Goal: Task Accomplishment & Management: Complete application form

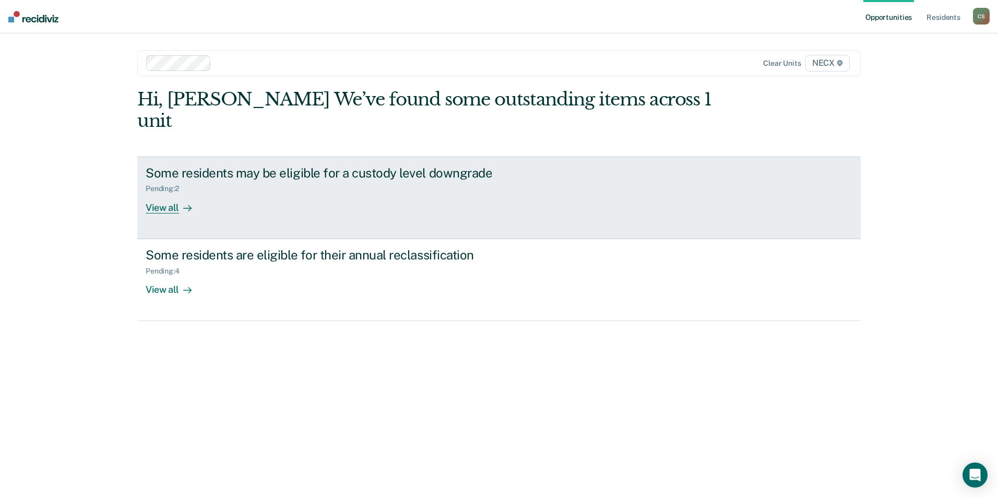
click at [172, 193] on div "View all" at bounding box center [175, 203] width 58 height 20
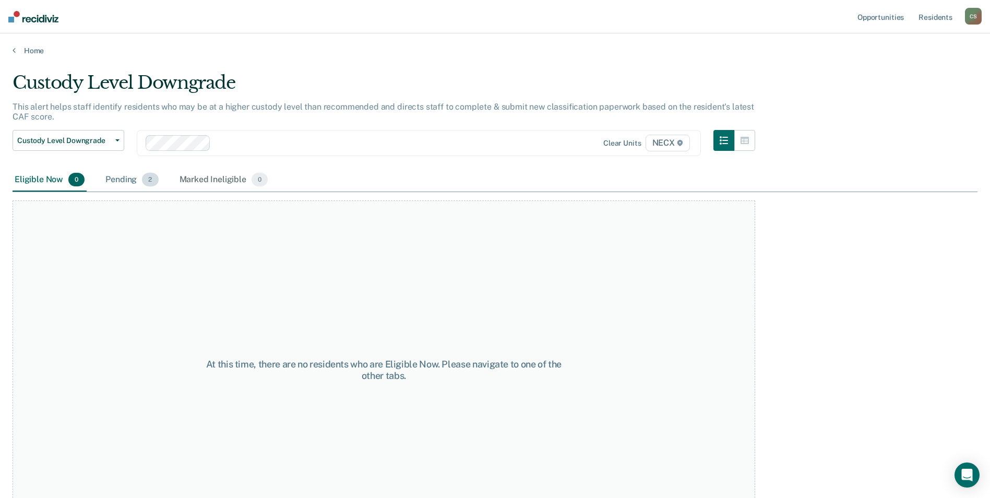
click at [139, 182] on div "Pending 2" at bounding box center [131, 180] width 57 height 23
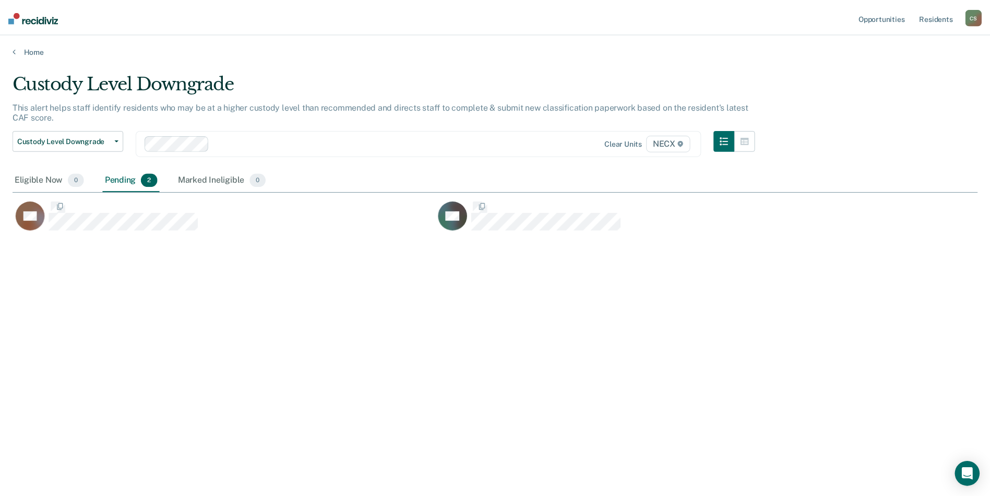
scroll to position [340, 965]
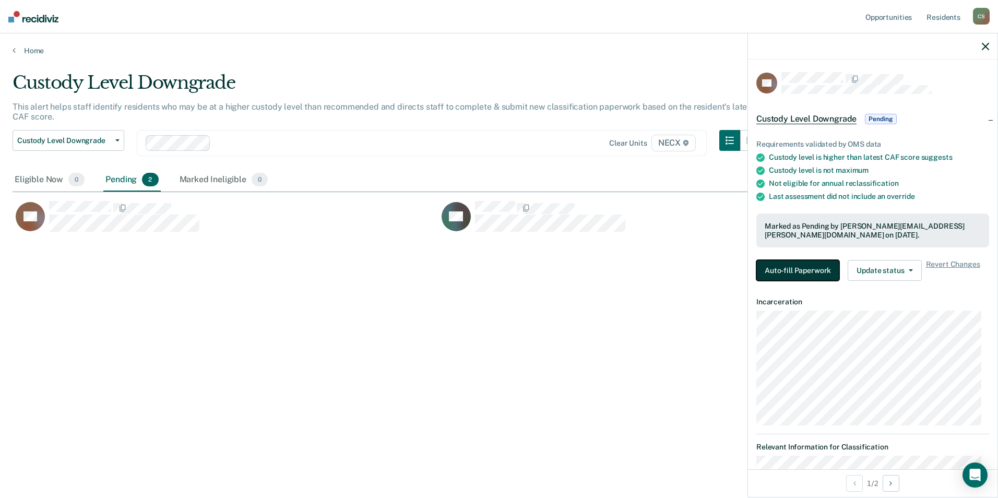
click at [806, 270] on button "Auto-fill Paperwork" at bounding box center [797, 270] width 83 height 21
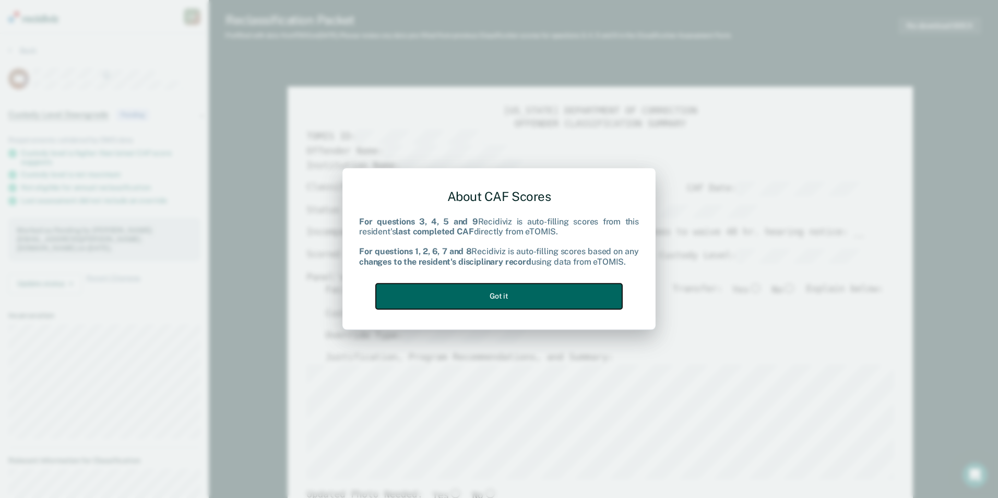
click at [518, 296] on button "Got it" at bounding box center [499, 296] width 246 height 26
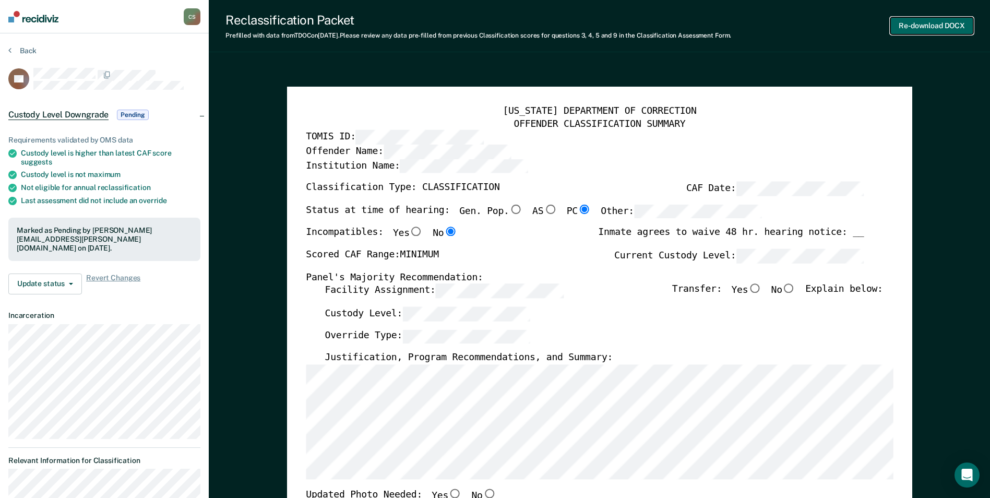
click at [935, 24] on button "Re-download DOCX" at bounding box center [931, 25] width 83 height 17
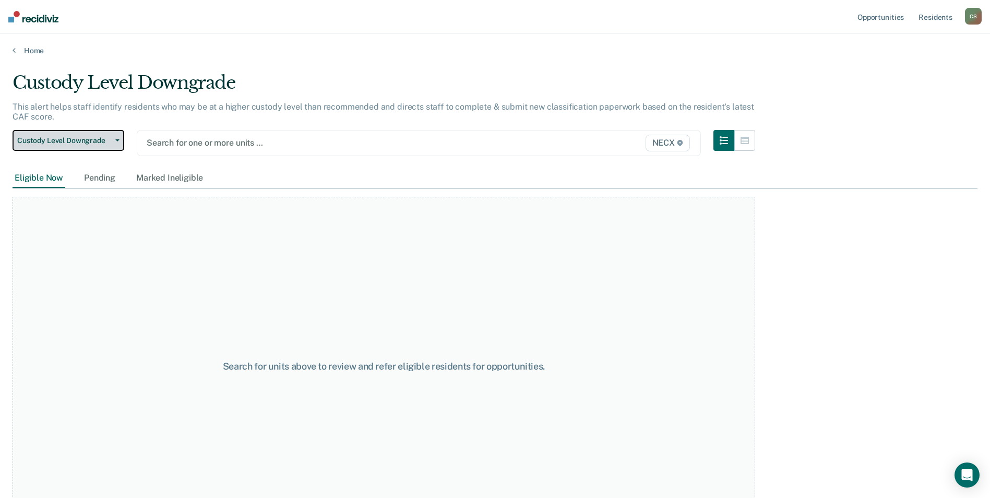
click at [104, 139] on span "Custody Level Downgrade" at bounding box center [64, 140] width 94 height 9
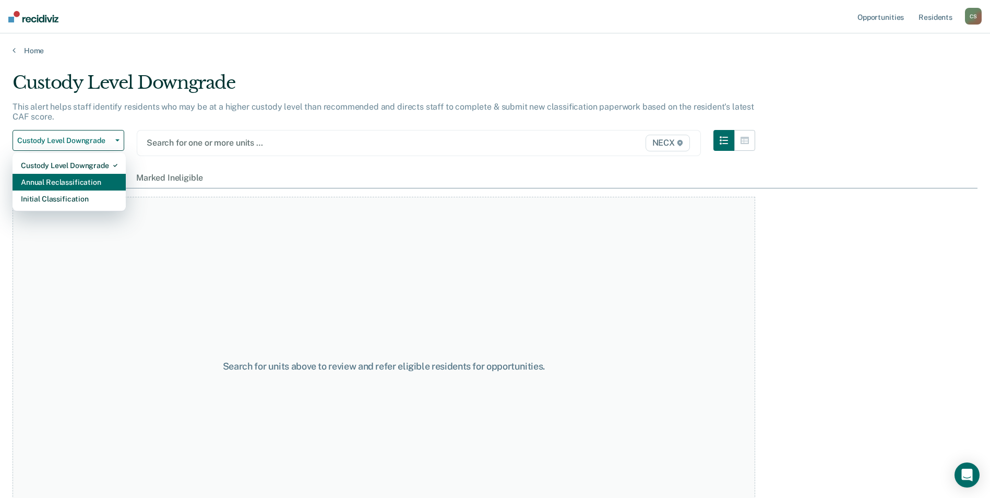
click at [88, 185] on div "Annual Reclassification" at bounding box center [69, 182] width 97 height 17
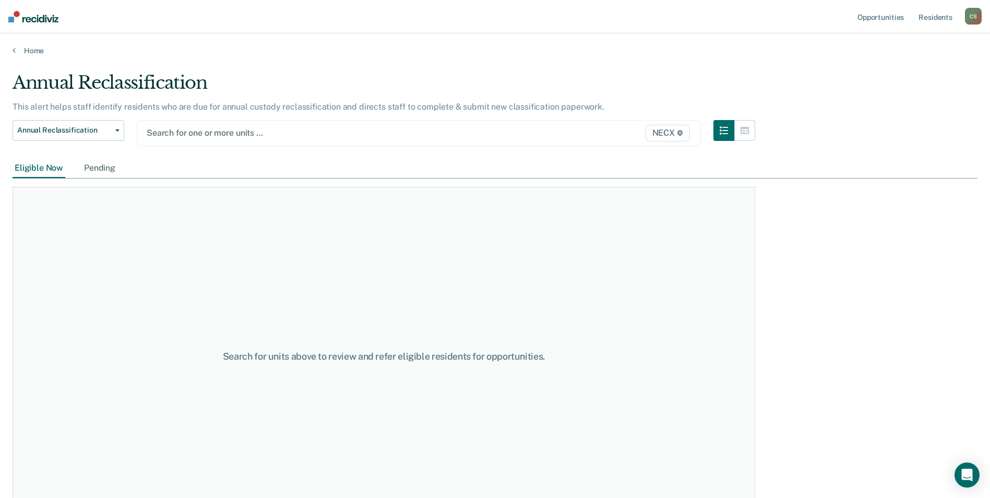
click at [675, 133] on span "NECX" at bounding box center [668, 133] width 44 height 17
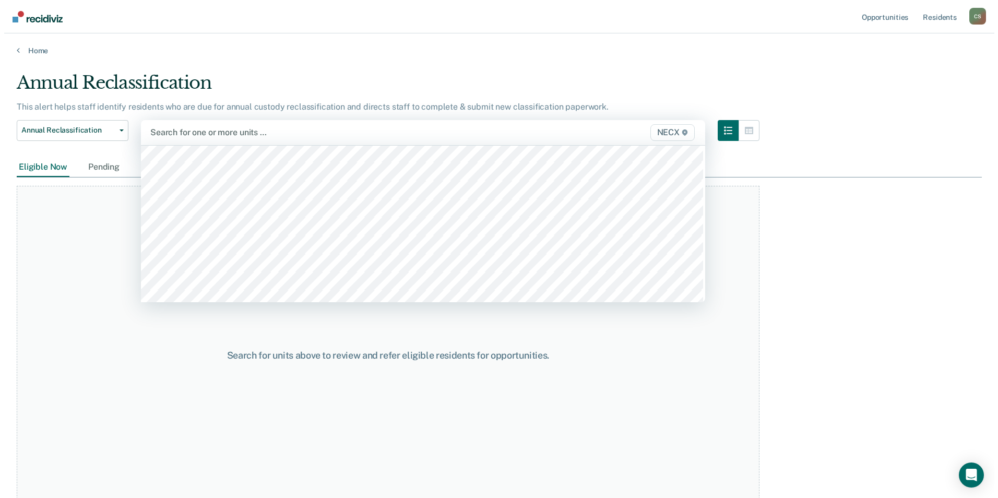
scroll to position [3497, 0]
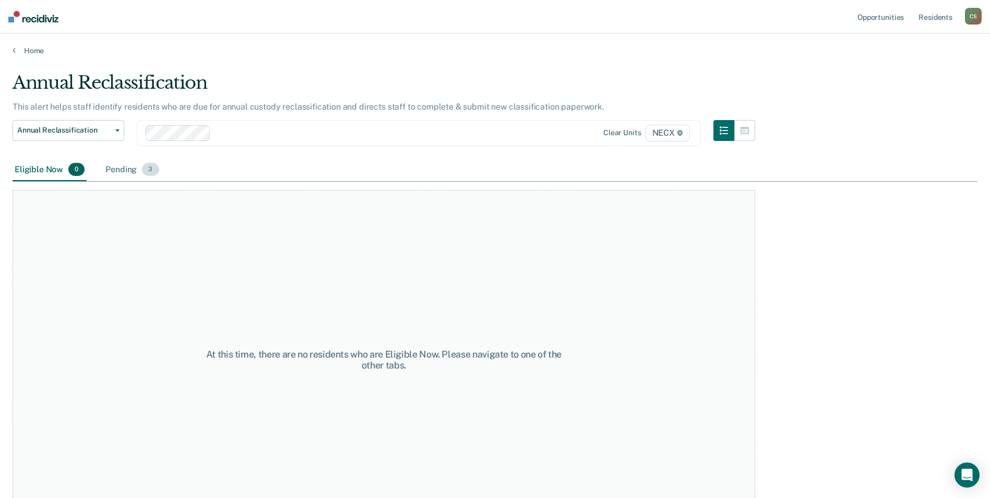
click at [118, 169] on div "Pending 3" at bounding box center [131, 170] width 57 height 23
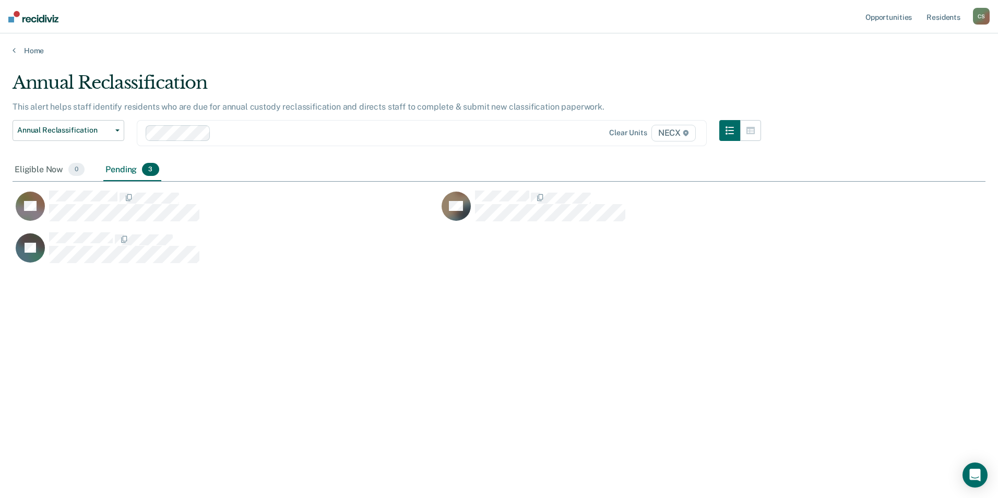
scroll to position [340, 965]
click at [75, 133] on span "Annual Reclassification" at bounding box center [64, 130] width 94 height 9
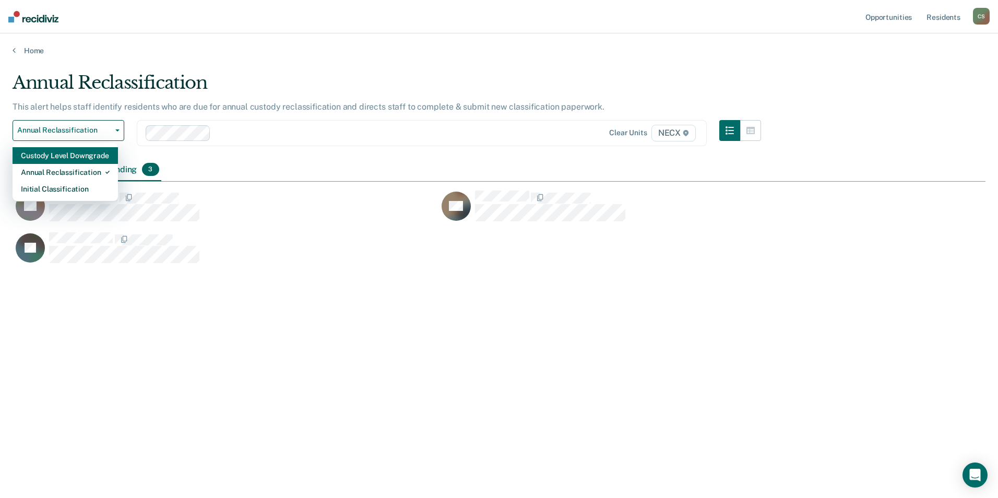
click at [68, 161] on div "Custody Level Downgrade" at bounding box center [65, 155] width 89 height 17
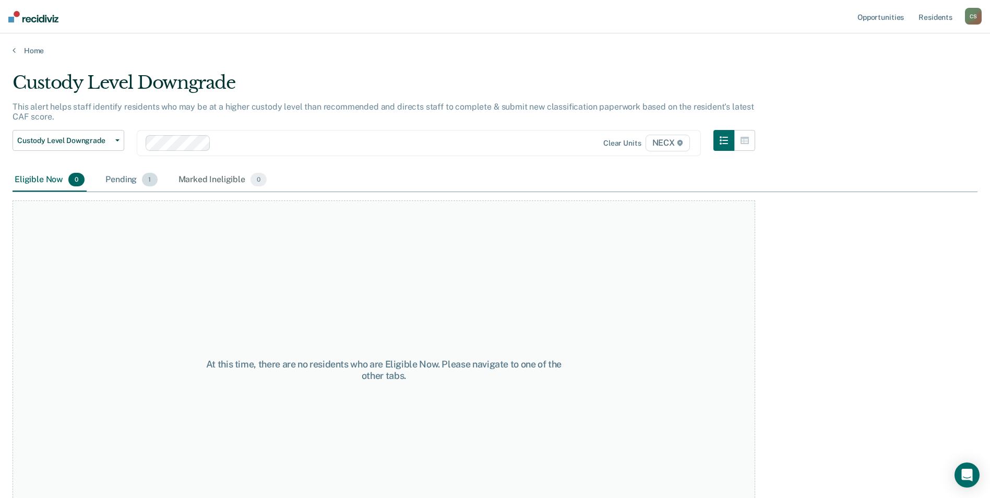
click at [126, 185] on div "Pending 1" at bounding box center [131, 180] width 56 height 23
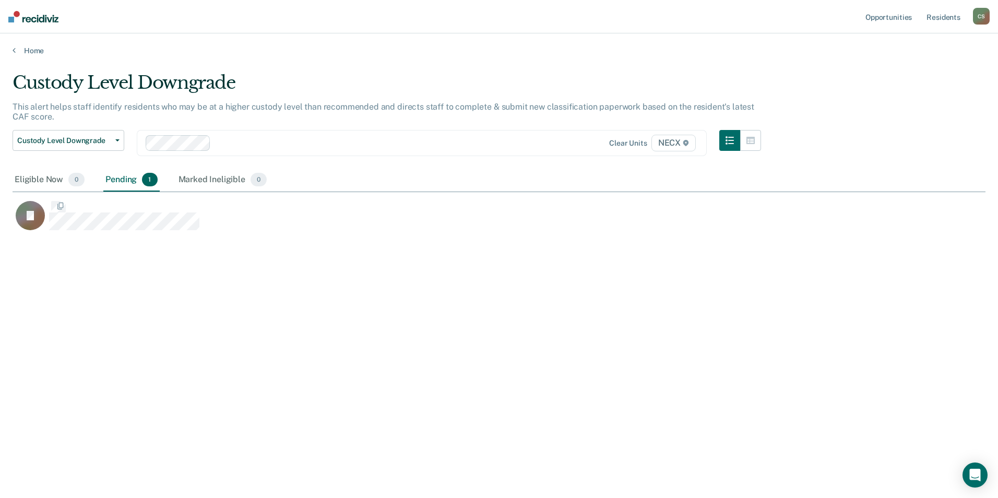
scroll to position [340, 965]
click at [748, 145] on button "button" at bounding box center [750, 140] width 21 height 21
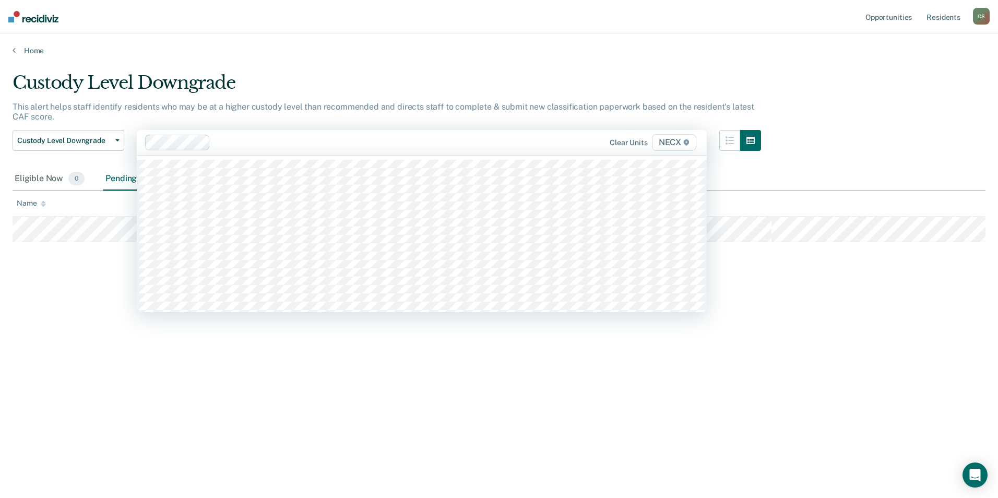
click at [673, 145] on span "NECX" at bounding box center [674, 142] width 44 height 17
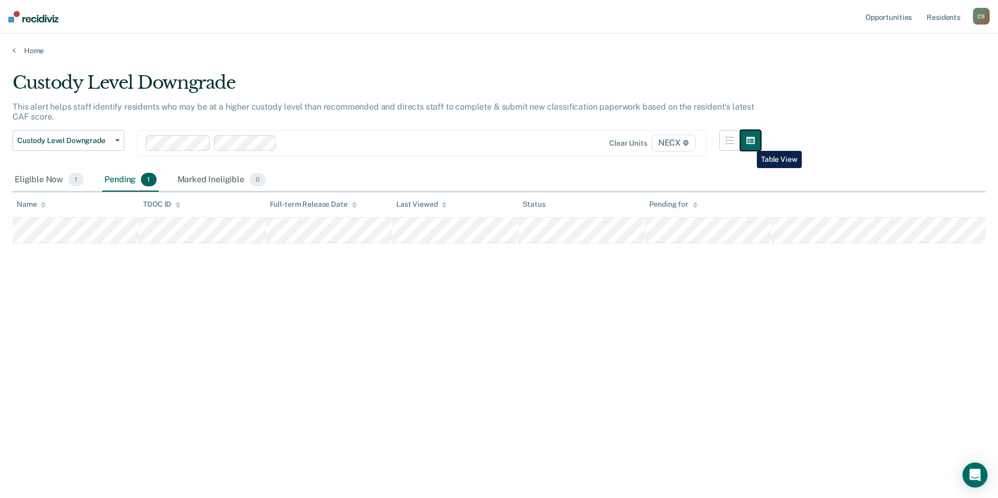
click at [749, 143] on icon "button" at bounding box center [750, 140] width 8 height 7
click at [733, 141] on icon "button" at bounding box center [729, 140] width 8 height 8
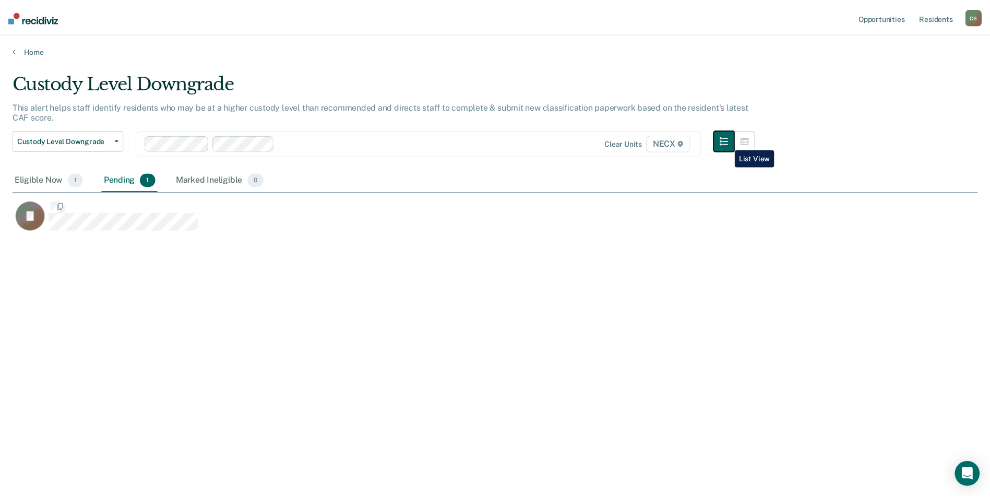
scroll to position [340, 965]
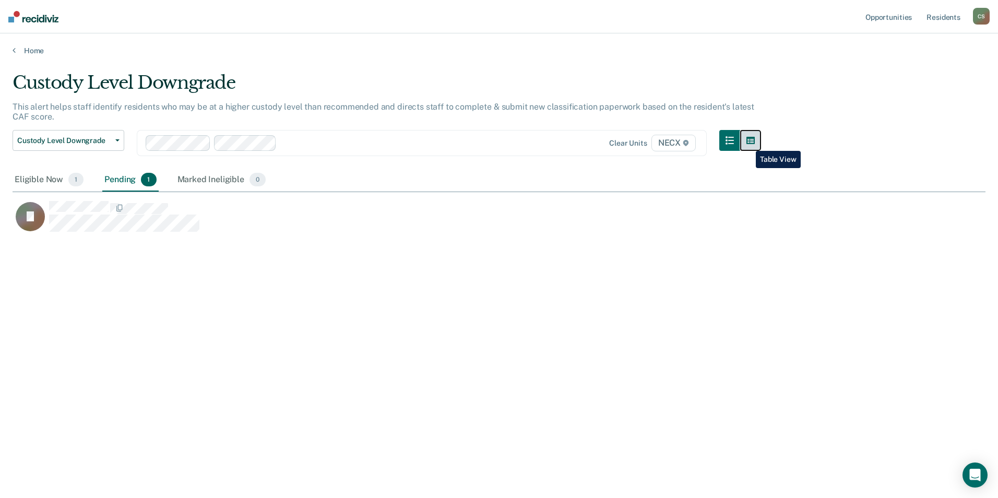
click at [748, 143] on icon "button" at bounding box center [750, 140] width 8 height 7
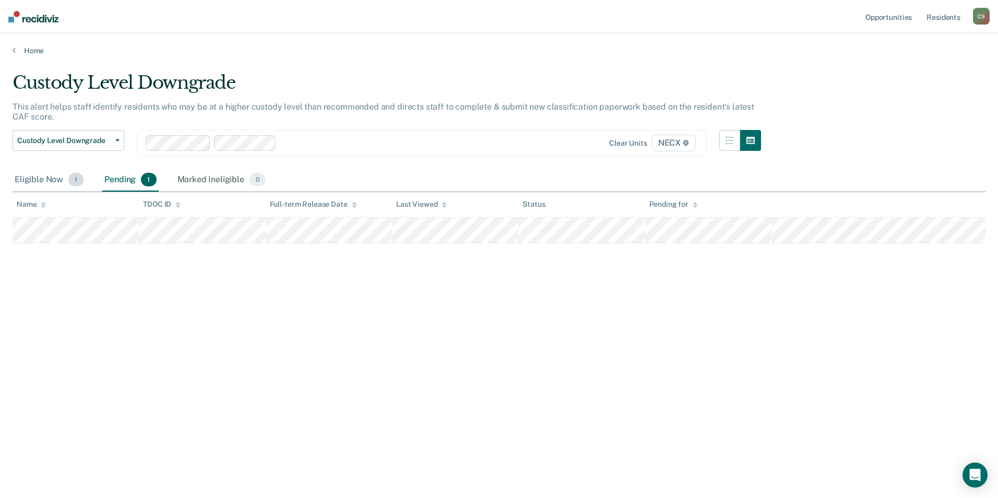
click at [33, 181] on div "Eligible Now 1" at bounding box center [49, 180] width 73 height 23
click at [198, 180] on div "Marked Ineligible 0" at bounding box center [221, 180] width 93 height 23
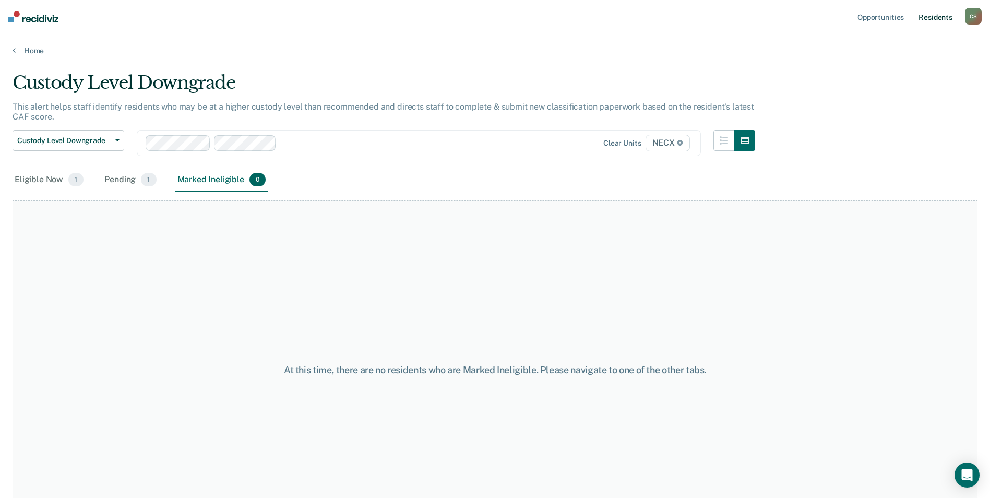
click at [940, 18] on link "Resident s" at bounding box center [935, 16] width 38 height 33
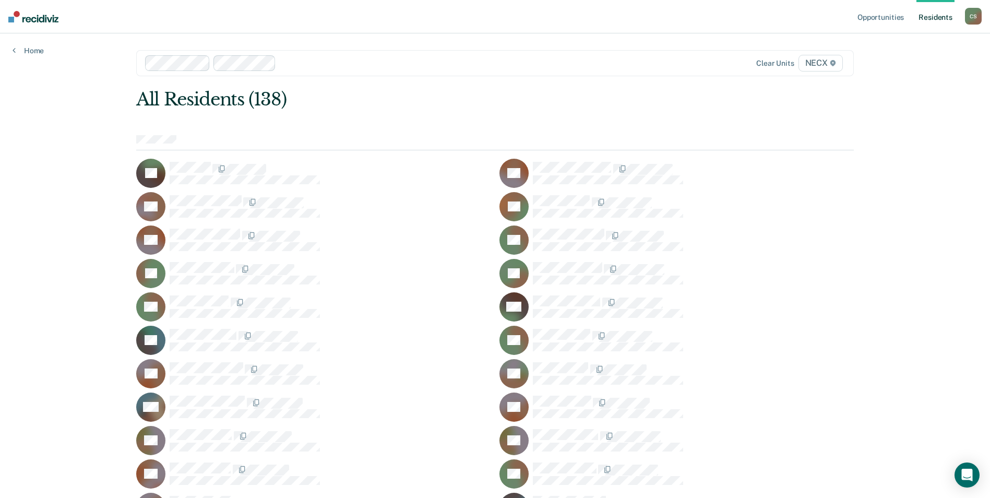
click at [836, 61] on icon at bounding box center [833, 63] width 6 height 6
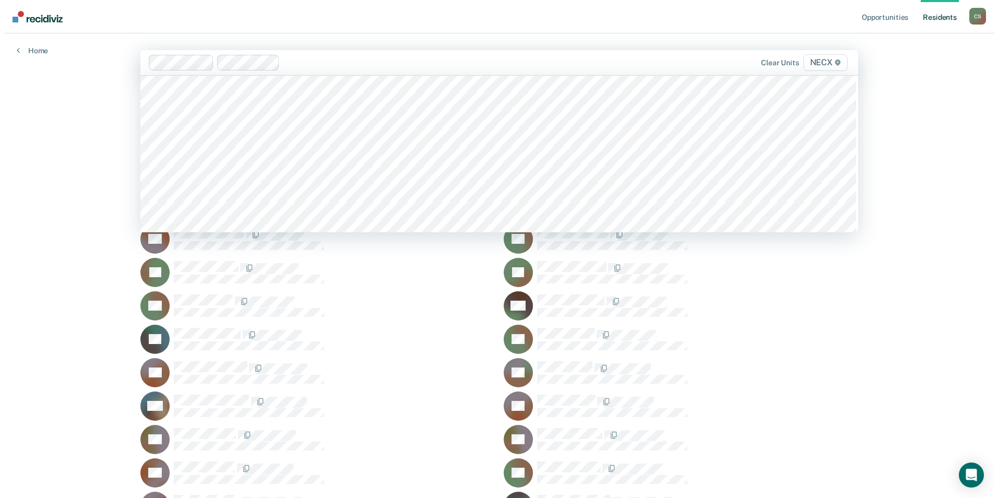
scroll to position [3705, 0]
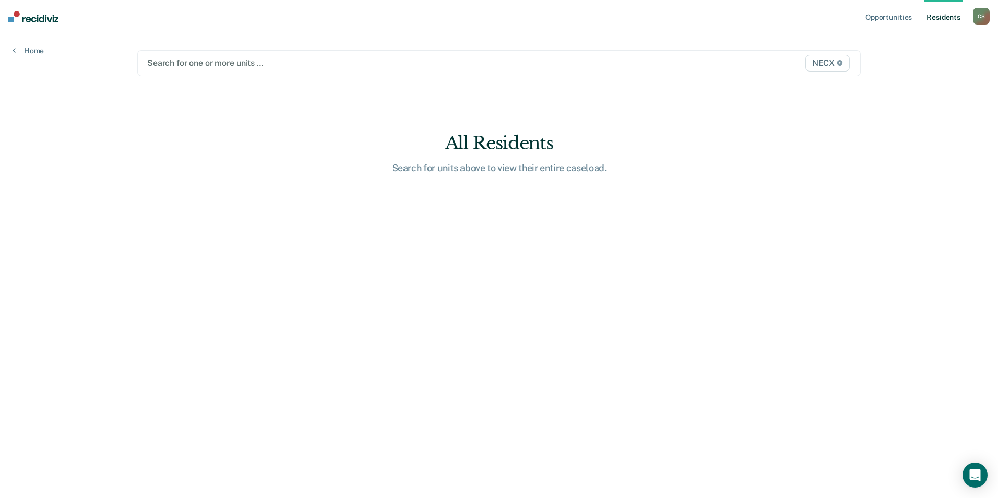
click at [842, 63] on icon at bounding box center [839, 63] width 5 height 6
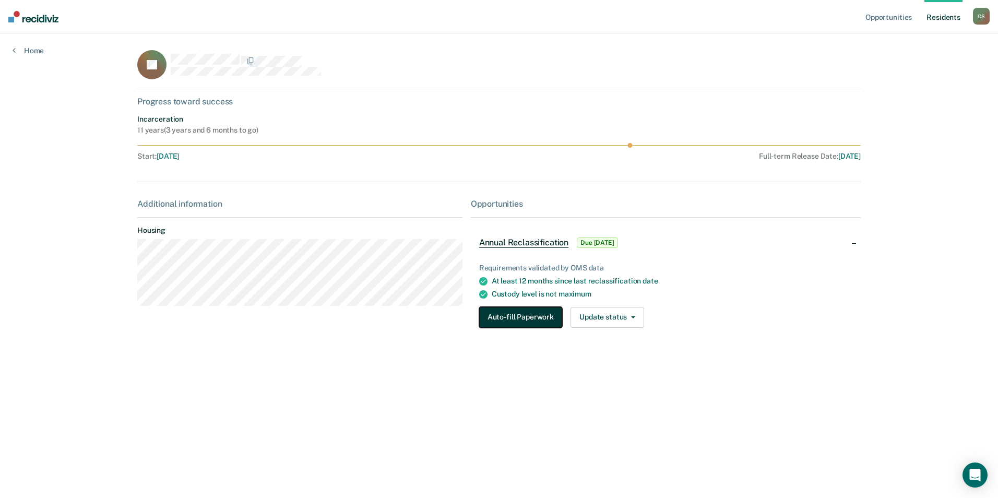
click at [497, 319] on button "Auto-fill Paperwork" at bounding box center [520, 317] width 83 height 21
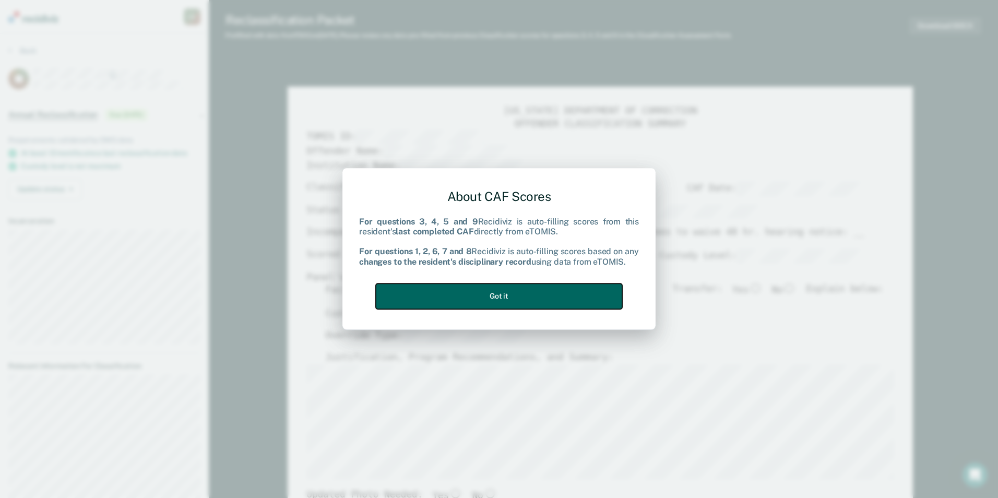
click at [488, 295] on button "Got it" at bounding box center [499, 296] width 246 height 26
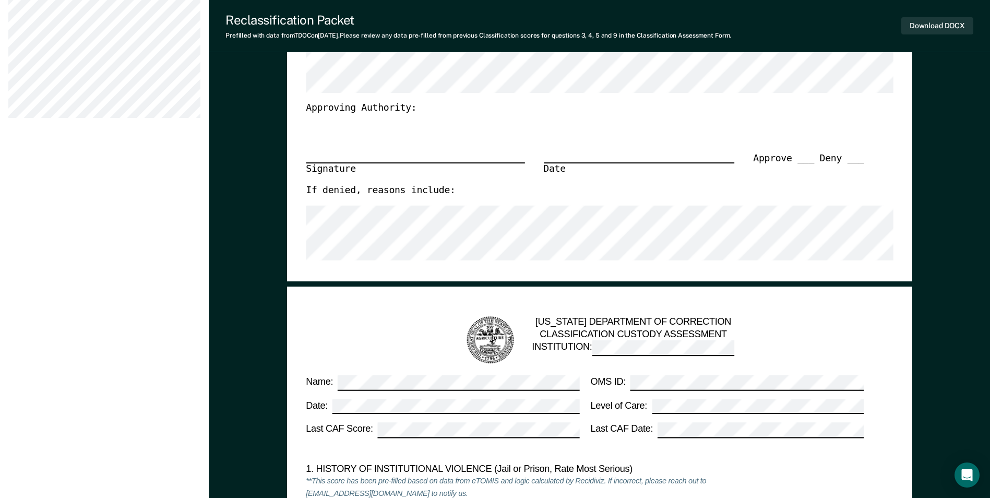
scroll to position [626, 0]
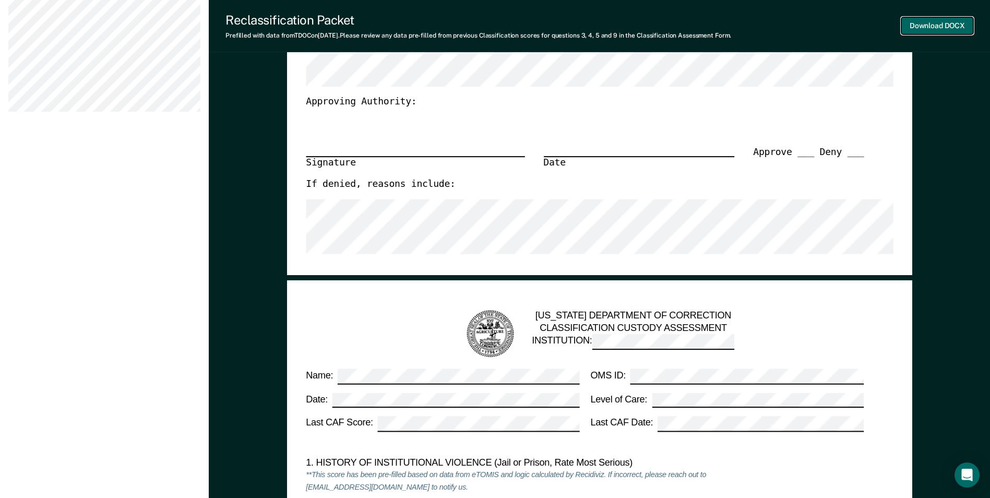
click at [923, 26] on button "Download DOCX" at bounding box center [937, 25] width 72 height 17
type textarea "x"
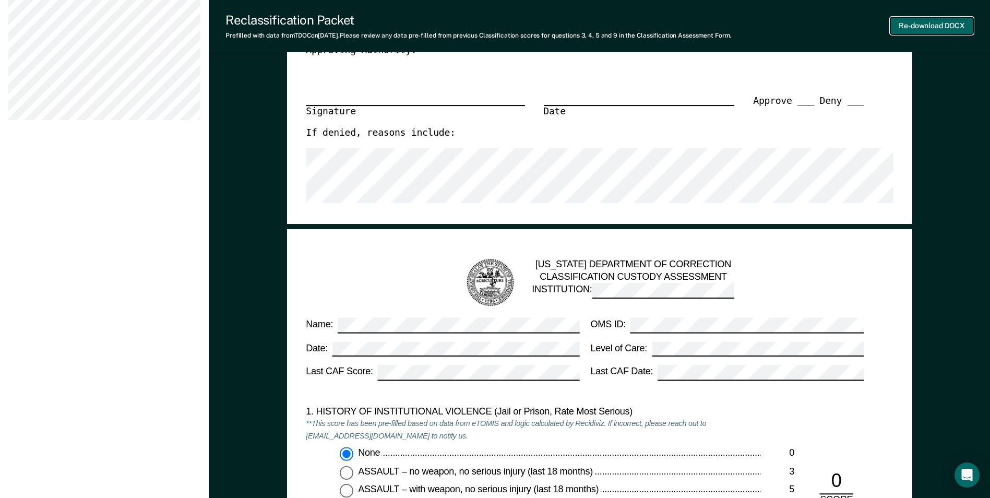
click at [921, 26] on button "Re-download DOCX" at bounding box center [931, 25] width 83 height 17
